Goal: Transaction & Acquisition: Register for event/course

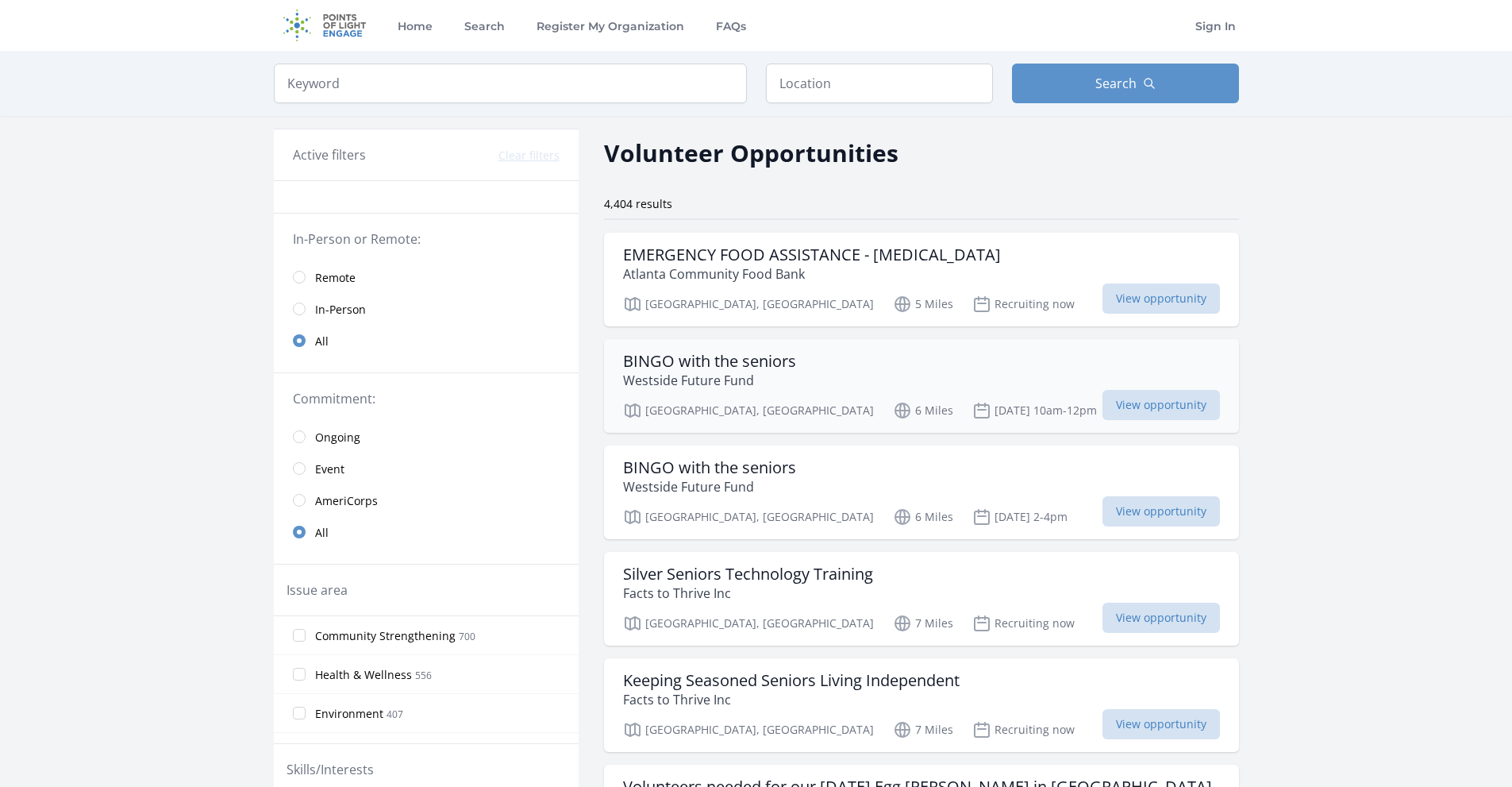
click at [632, 352] on h3 "BINGO with the seniors" at bounding box center [710, 361] width 173 height 19
click at [689, 486] on p "Westside Future Fund" at bounding box center [710, 487] width 173 height 19
